Goal: Task Accomplishment & Management: Manage account settings

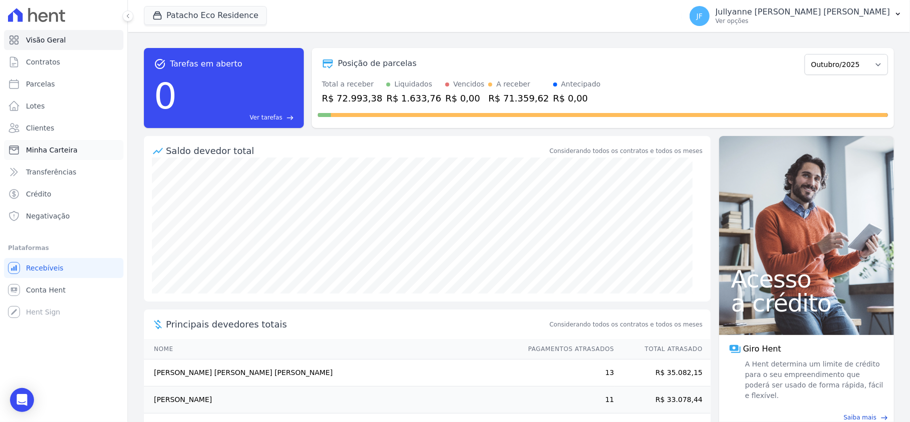
click at [57, 152] on span "Minha Carteira" at bounding box center [51, 150] width 51 height 10
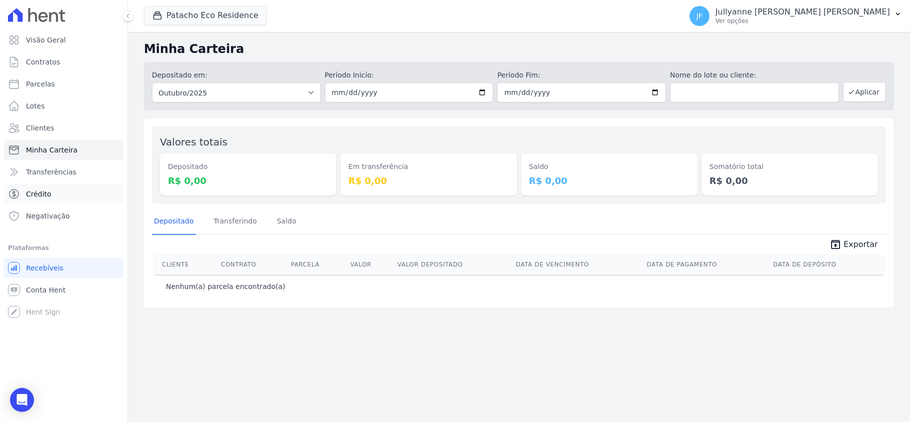
click at [52, 198] on link "Crédito" at bounding box center [63, 194] width 119 height 20
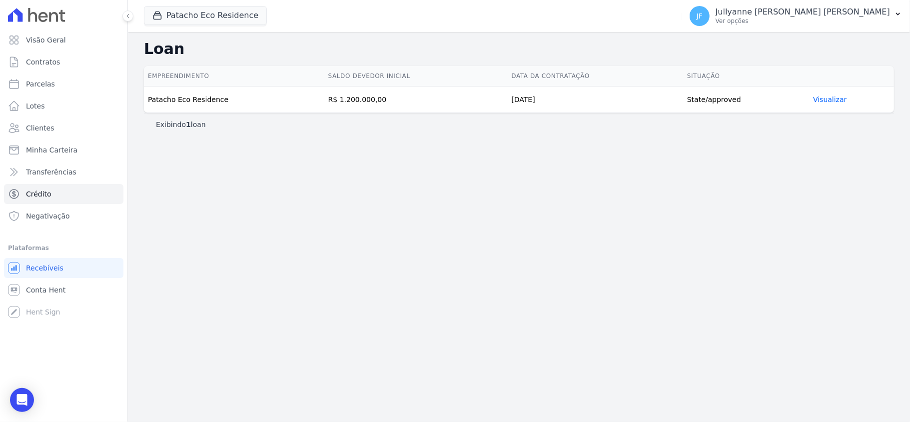
click at [830, 97] on link "Visualizar" at bounding box center [829, 99] width 33 height 8
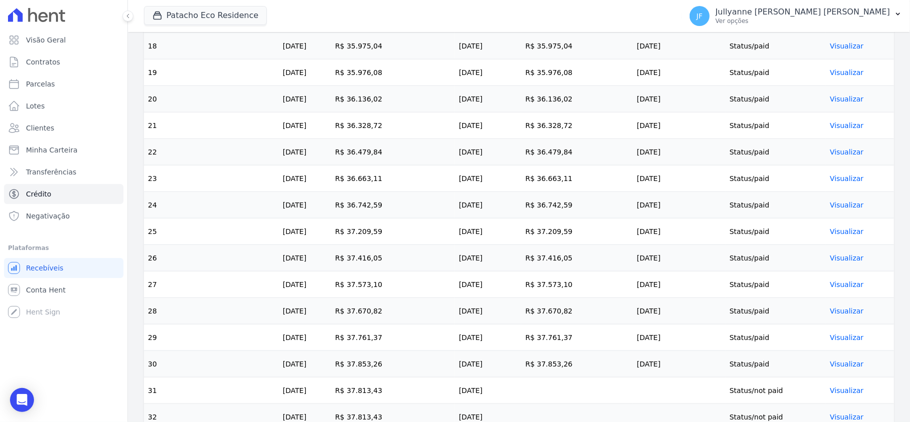
scroll to position [866, 0]
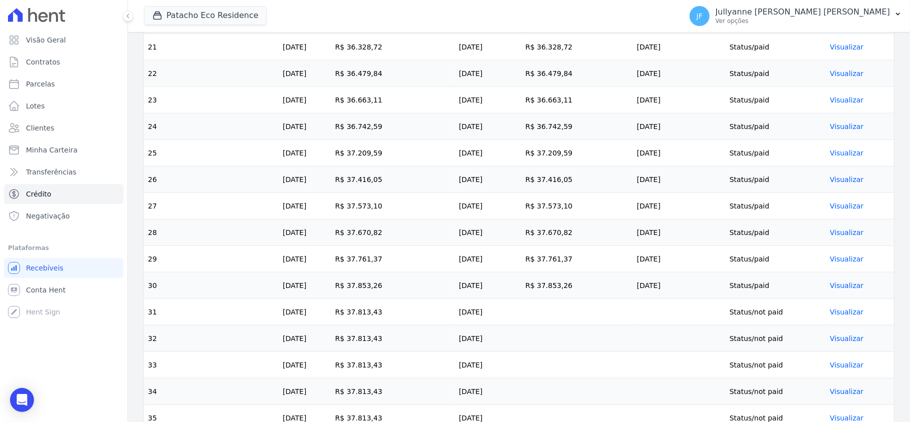
click at [843, 289] on link "Visualizar" at bounding box center [846, 285] width 33 height 8
click at [841, 289] on link "Visualizar" at bounding box center [846, 285] width 33 height 8
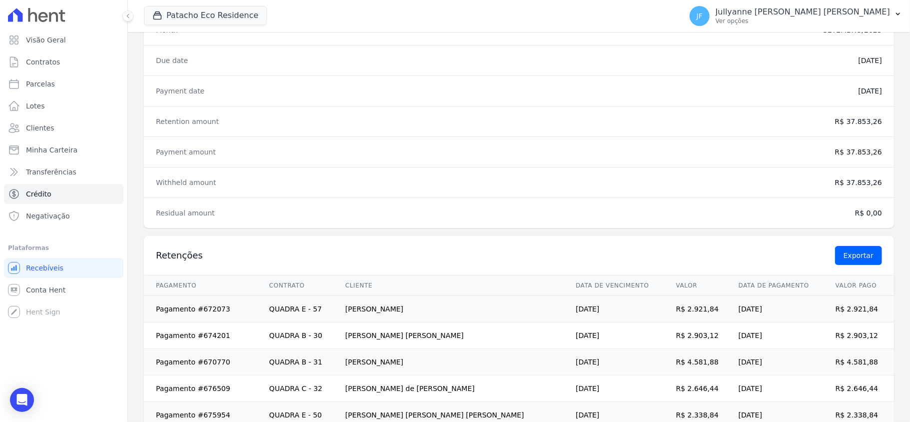
scroll to position [133, 0]
click at [46, 143] on link "Minha Carteira" at bounding box center [63, 150] width 119 height 20
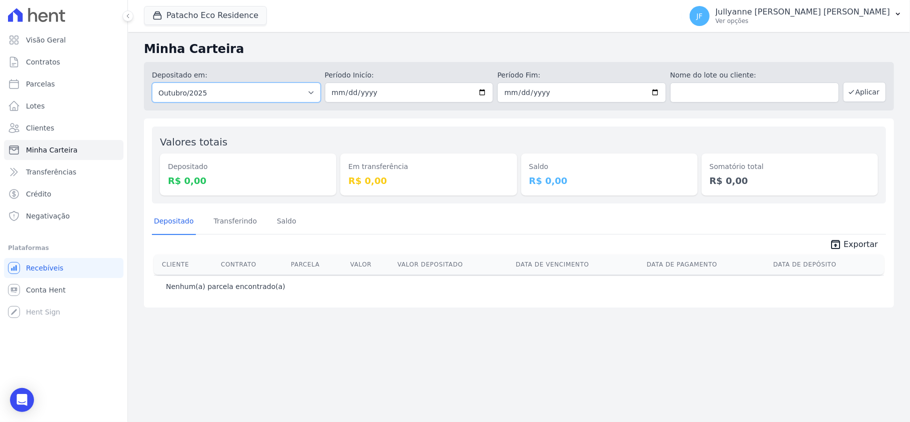
click at [304, 94] on select "Todos os meses Maio/2017 Junho/2017 Julho/2017 Agosto/2017 Setembro/2017 Outubr…" at bounding box center [236, 92] width 169 height 20
select select "09/2025"
click at [152, 82] on select "Todos os meses Maio/2017 Junho/2017 Julho/2017 Agosto/2017 Setembro/2017 Outubr…" at bounding box center [236, 92] width 169 height 20
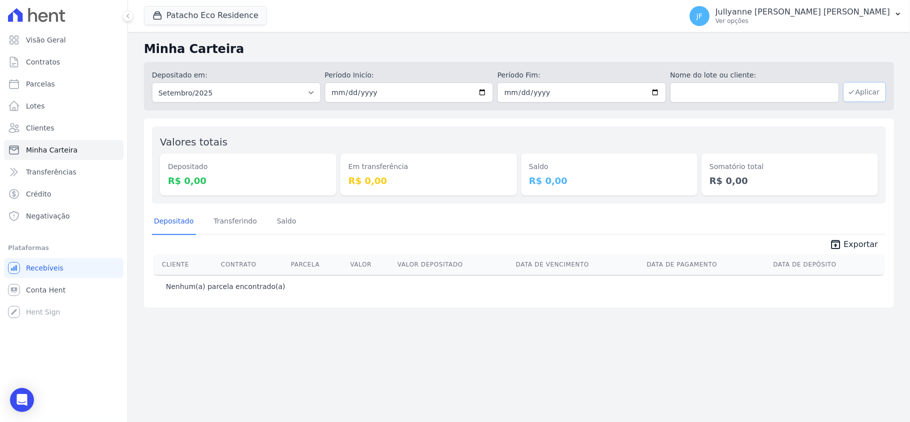
click at [856, 96] on button "Aplicar" at bounding box center [864, 92] width 43 height 20
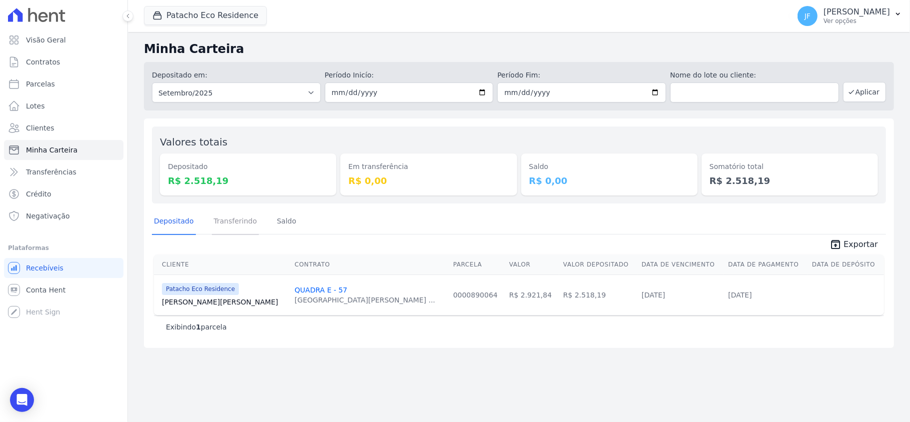
click at [234, 218] on link "Transferindo" at bounding box center [235, 222] width 47 height 26
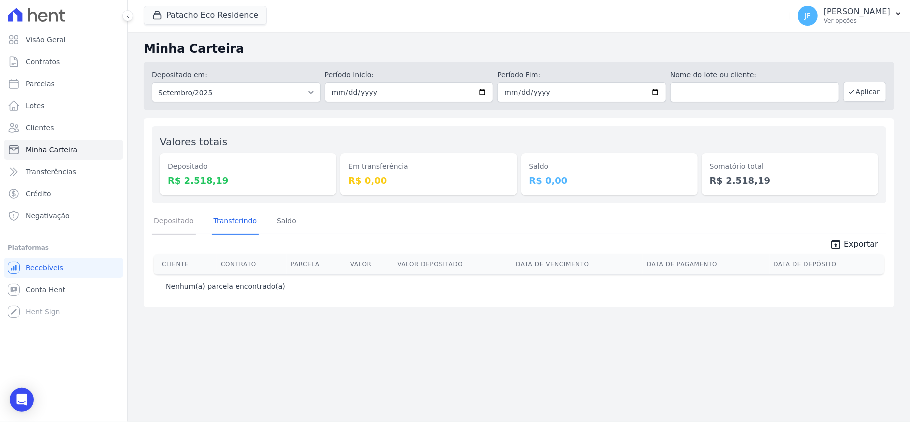
click at [183, 220] on link "Depositado" at bounding box center [174, 222] width 44 height 26
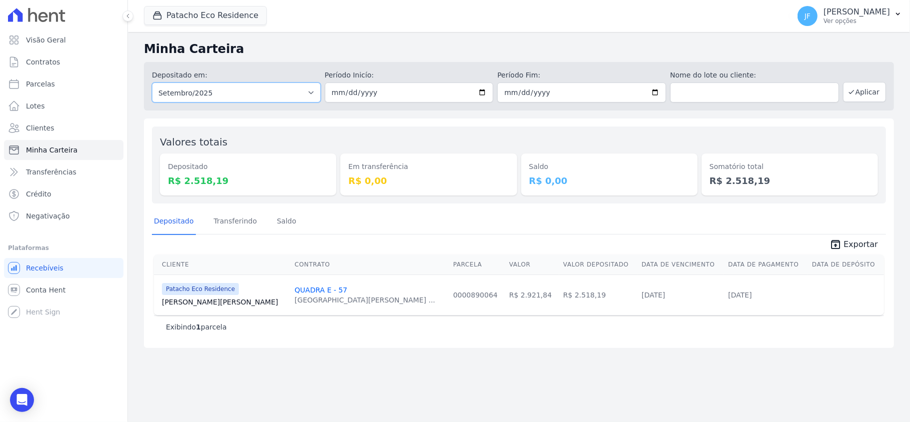
click at [245, 96] on select "Todos os meses Maio/2017 Junho/2017 Julho/2017 Agosto/2017 Setembro/2017 Outubr…" at bounding box center [236, 92] width 169 height 20
click at [54, 58] on span "Contratos" at bounding box center [43, 62] width 34 height 10
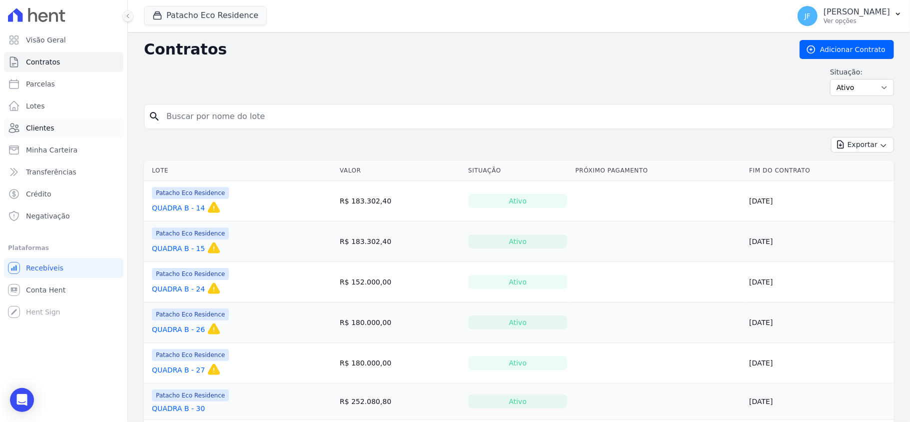
click at [44, 128] on span "Clientes" at bounding box center [40, 128] width 28 height 10
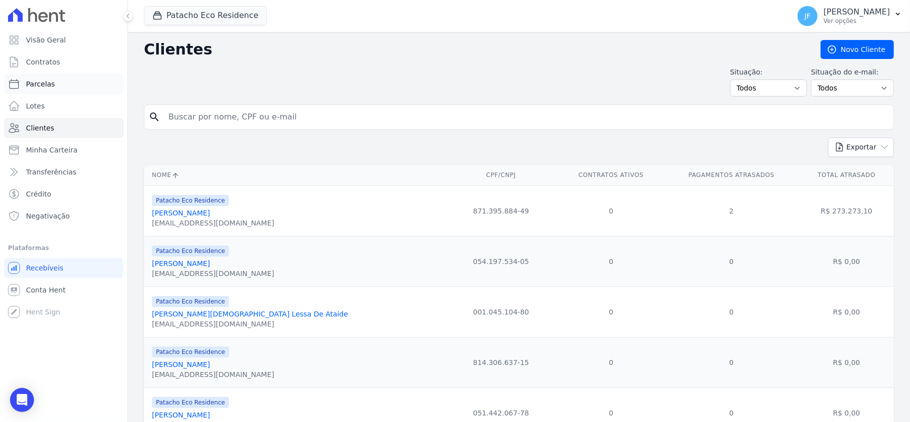
click at [37, 86] on span "Parcelas" at bounding box center [40, 84] width 29 height 10
select select
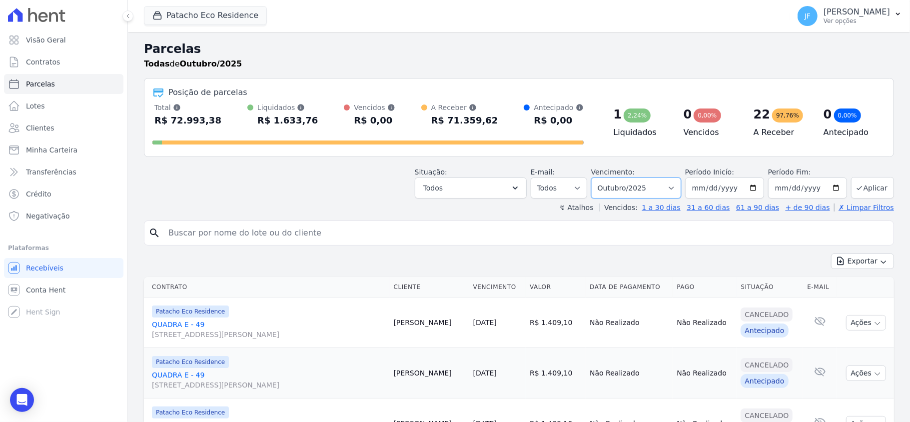
click at [631, 186] on select "Filtrar por período ──────── Todos os meses Maio/2017 Junho/2017 Julho/2017 Ago…" at bounding box center [636, 187] width 90 height 21
click at [490, 158] on header "Parcelas Todas de Outubro/2025 Posição de parcelas Total Soma das parcelas paga…" at bounding box center [519, 126] width 750 height 172
click at [612, 187] on select "Filtrar por período ──────── Todos os meses Maio/2017 Junho/2017 Julho/2017 Ago…" at bounding box center [636, 187] width 90 height 21
select select "09/2025"
click at [593, 177] on select "Filtrar por período ──────── Todos os meses Maio/2017 Junho/2017 Julho/2017 Ago…" at bounding box center [636, 187] width 90 height 21
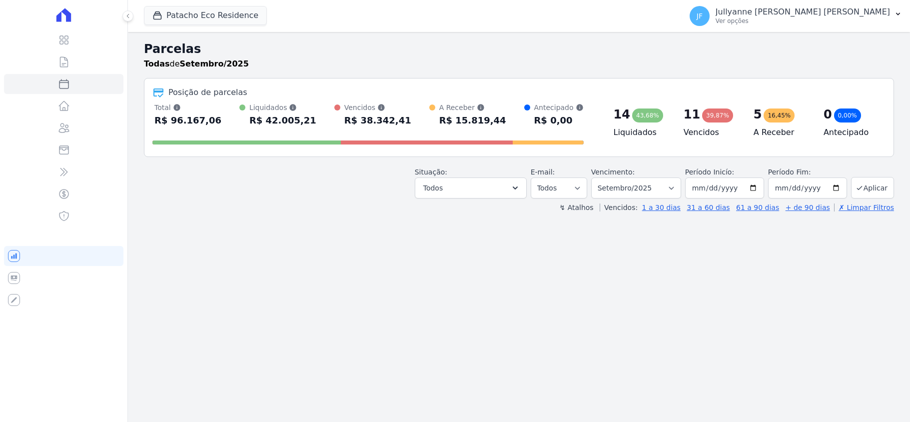
select select
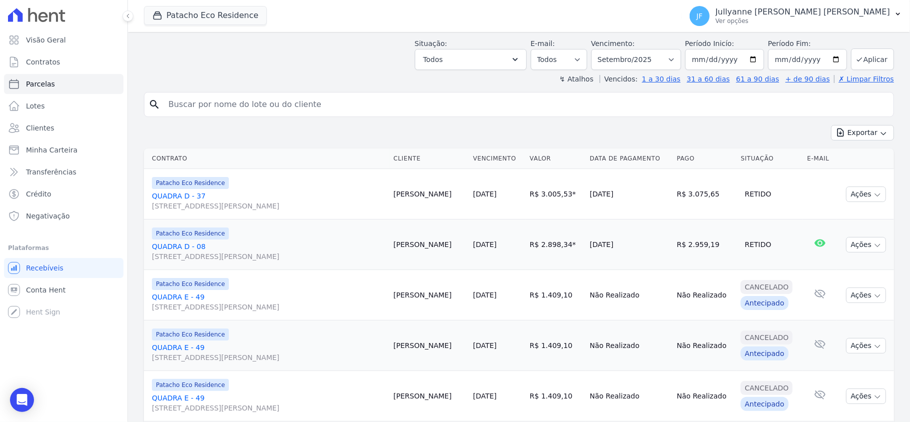
scroll to position [133, 0]
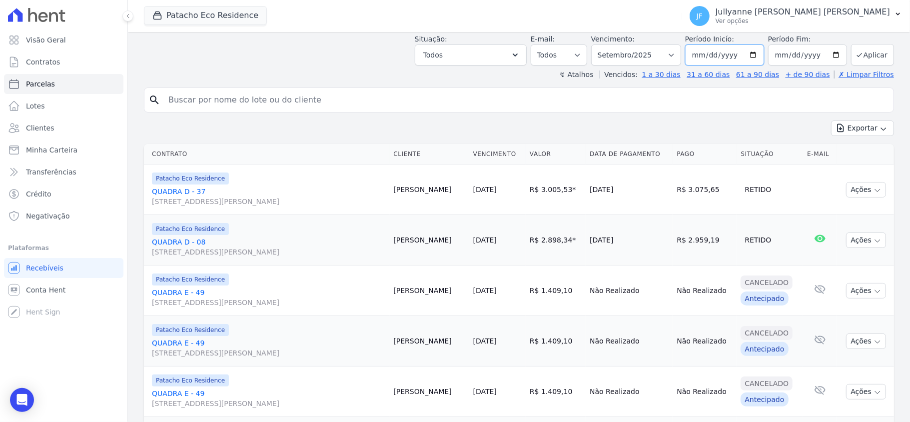
click at [747, 58] on input "2025-09-01" at bounding box center [724, 54] width 79 height 21
type input "2025-09-30"
click at [868, 61] on button "Aplicar" at bounding box center [872, 54] width 43 height 21
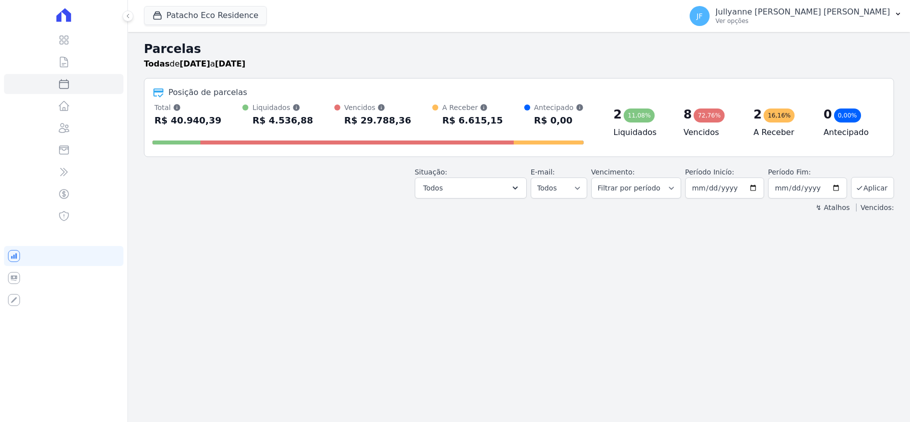
select select
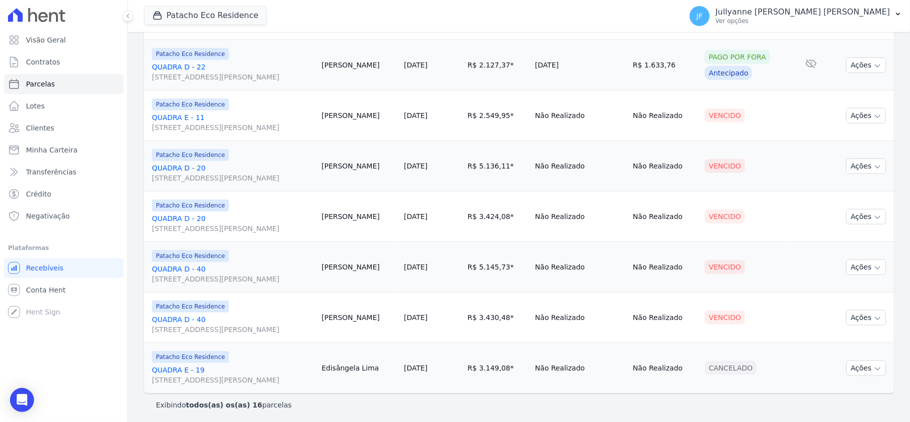
scroll to position [718, 0]
